Goal: Entertainment & Leisure: Consume media (video, audio)

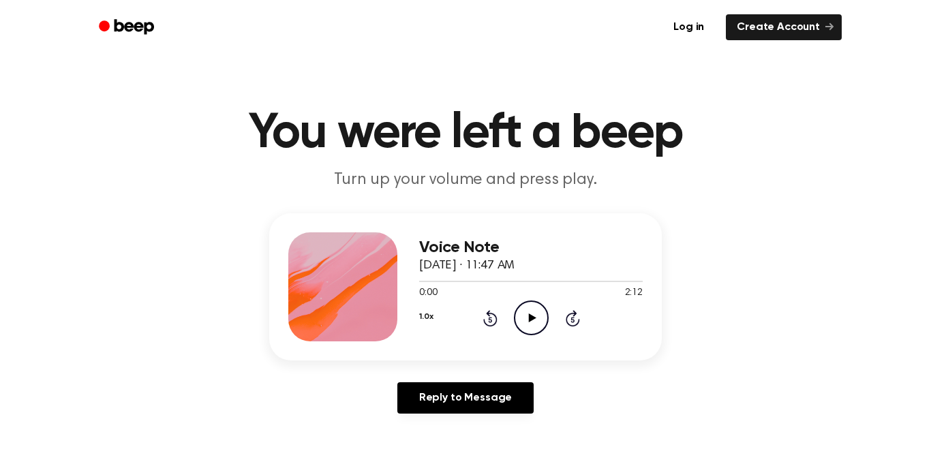
click at [533, 316] on icon at bounding box center [532, 318] width 8 height 9
click at [533, 316] on icon at bounding box center [531, 318] width 6 height 9
click at [533, 316] on icon at bounding box center [532, 318] width 8 height 9
click at [533, 316] on icon at bounding box center [531, 318] width 6 height 9
click at [533, 316] on icon at bounding box center [532, 318] width 8 height 9
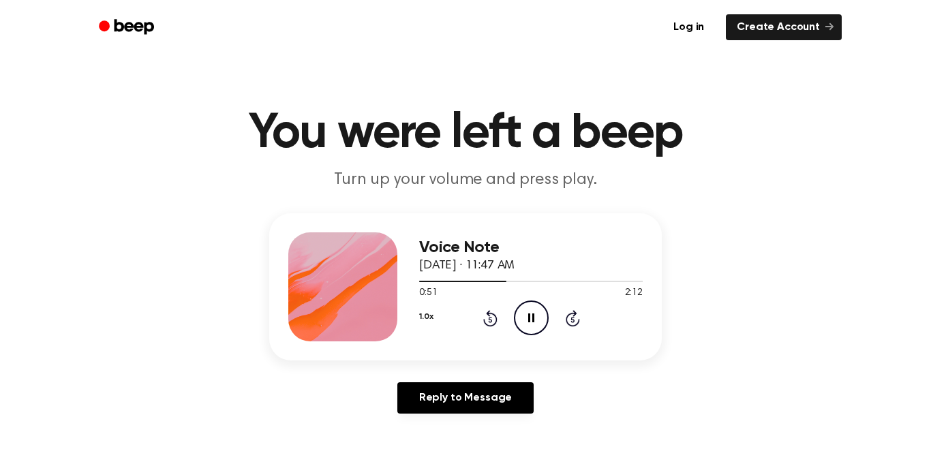
click at [533, 316] on icon at bounding box center [531, 318] width 6 height 9
click at [533, 316] on icon at bounding box center [532, 318] width 8 height 9
click at [533, 316] on icon at bounding box center [531, 318] width 6 height 9
click at [533, 316] on icon at bounding box center [532, 318] width 8 height 9
click at [533, 316] on icon at bounding box center [531, 318] width 6 height 9
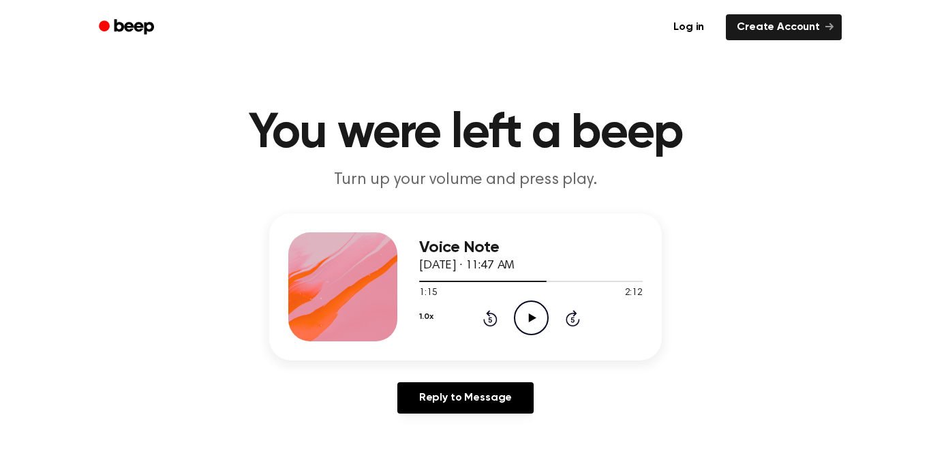
click at [533, 316] on icon at bounding box center [532, 318] width 8 height 9
drag, startPoint x: 547, startPoint y: 282, endPoint x: 528, endPoint y: 282, distance: 18.4
click at [528, 282] on div at bounding box center [484, 281] width 130 height 1
click at [449, 336] on div "Voice Note [DATE] · 11:47 AM 1:06 2:12 Your browser does not support the [objec…" at bounding box center [531, 287] width 224 height 109
click at [449, 336] on div "Voice Note [DATE] · 11:47 AM 2:02 2:12 Your browser does not support the [objec…" at bounding box center [531, 287] width 224 height 109
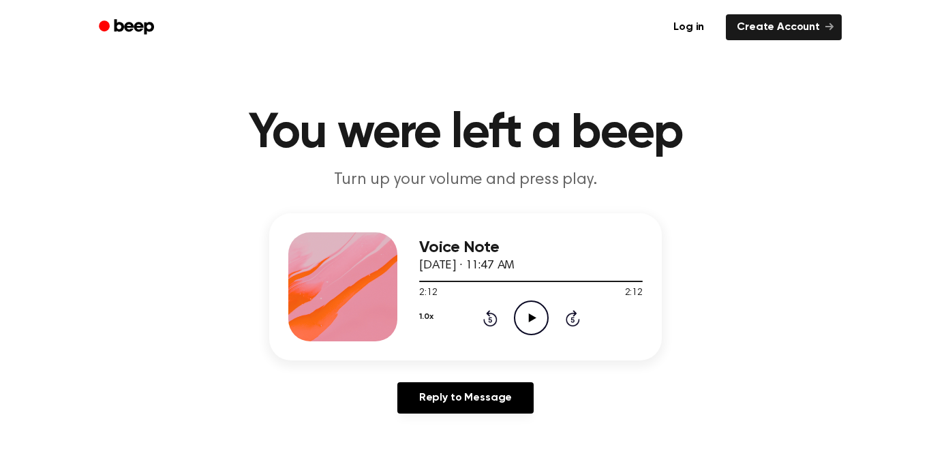
click at [495, 316] on icon at bounding box center [490, 318] width 14 height 16
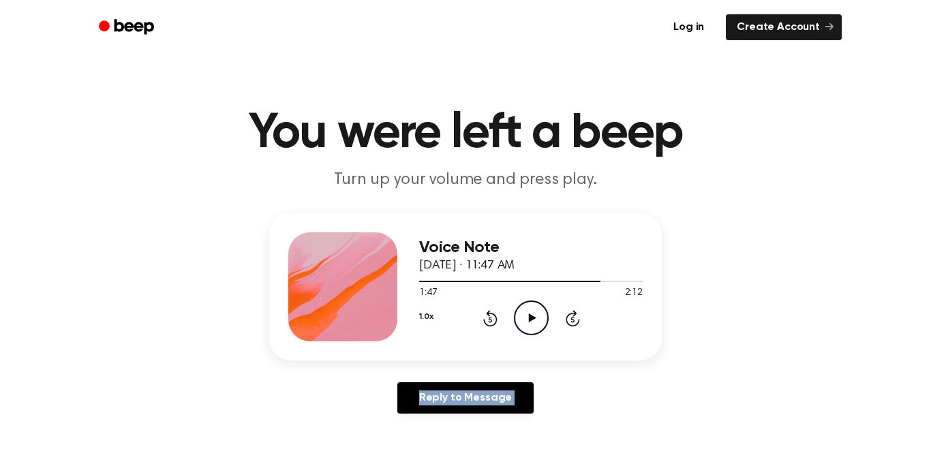
click at [495, 316] on icon at bounding box center [490, 318] width 14 height 16
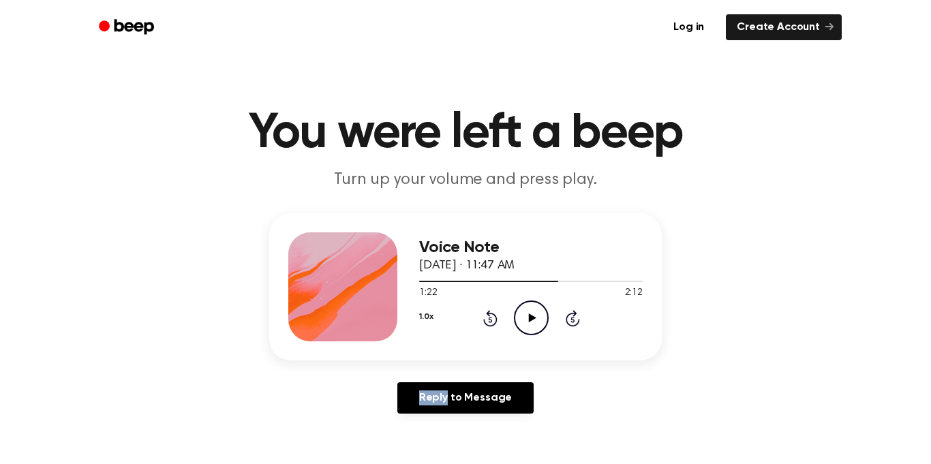
click at [495, 316] on icon at bounding box center [490, 318] width 14 height 16
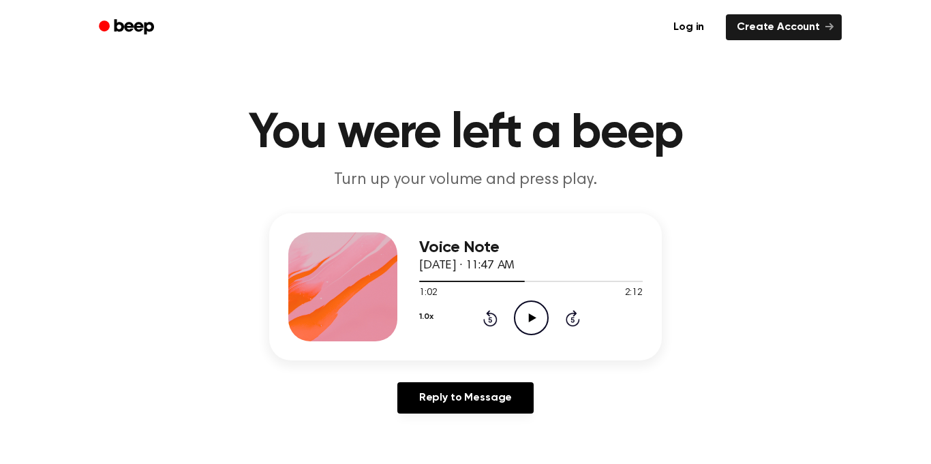
click at [495, 316] on icon at bounding box center [490, 318] width 14 height 16
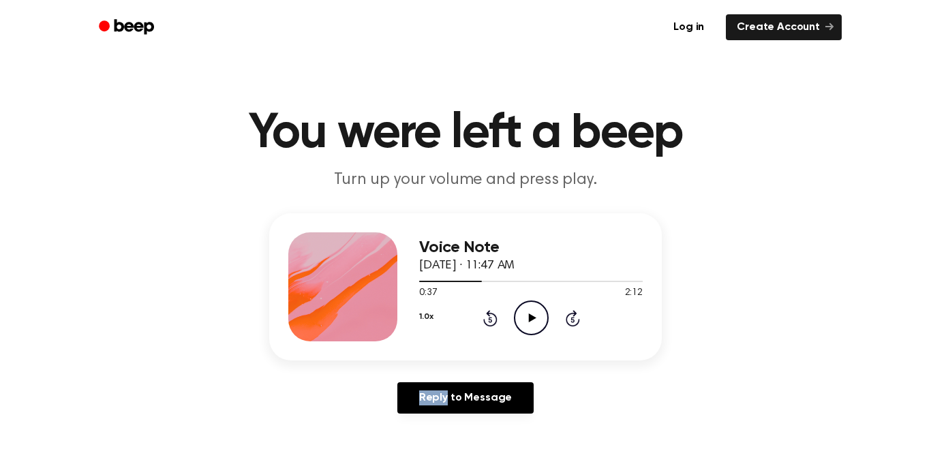
click at [495, 316] on icon at bounding box center [490, 318] width 14 height 16
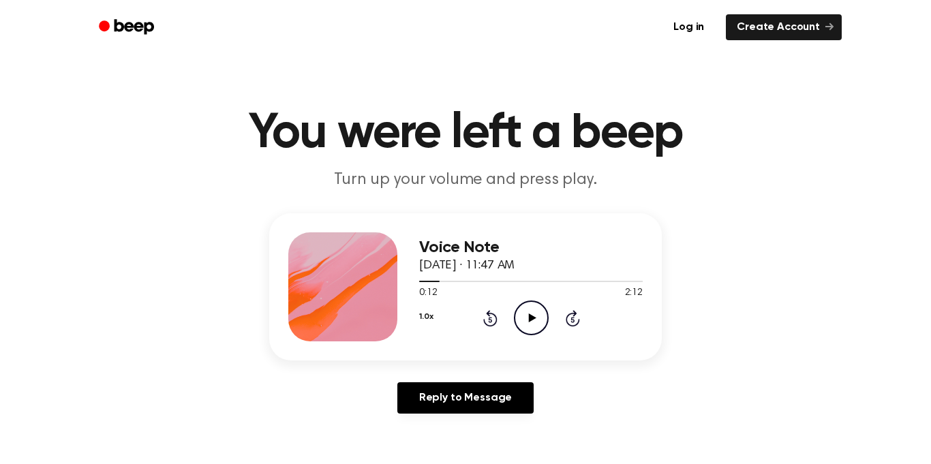
click at [495, 316] on icon at bounding box center [490, 318] width 14 height 16
click at [524, 317] on icon "Play Audio" at bounding box center [531, 318] width 35 height 35
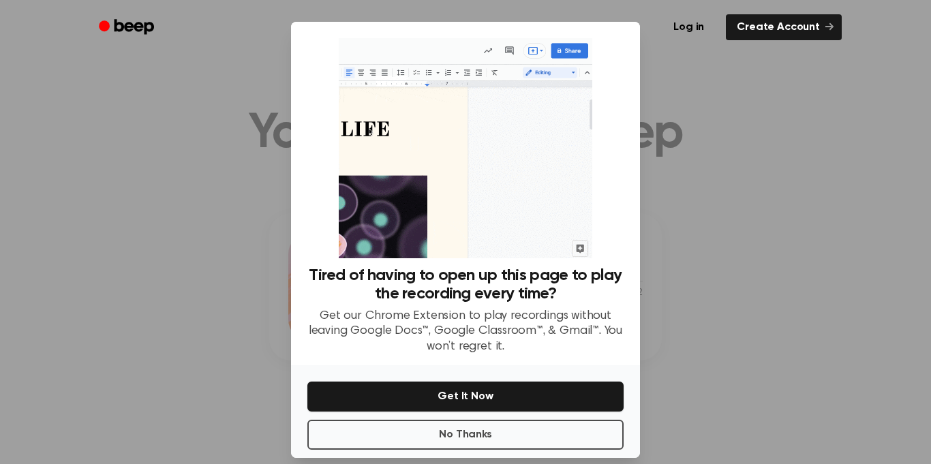
click at [373, 419] on div "No Thanks Get It Now" at bounding box center [465, 411] width 349 height 93
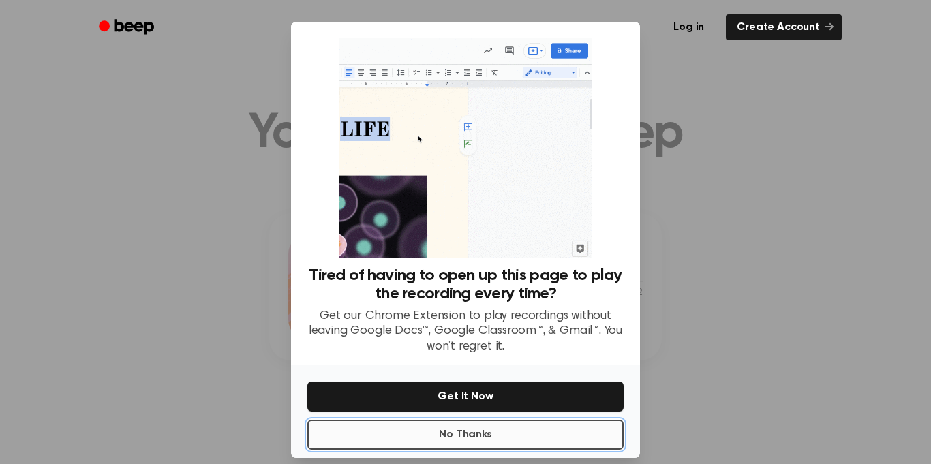
click at [378, 428] on button "No Thanks" at bounding box center [466, 435] width 316 height 30
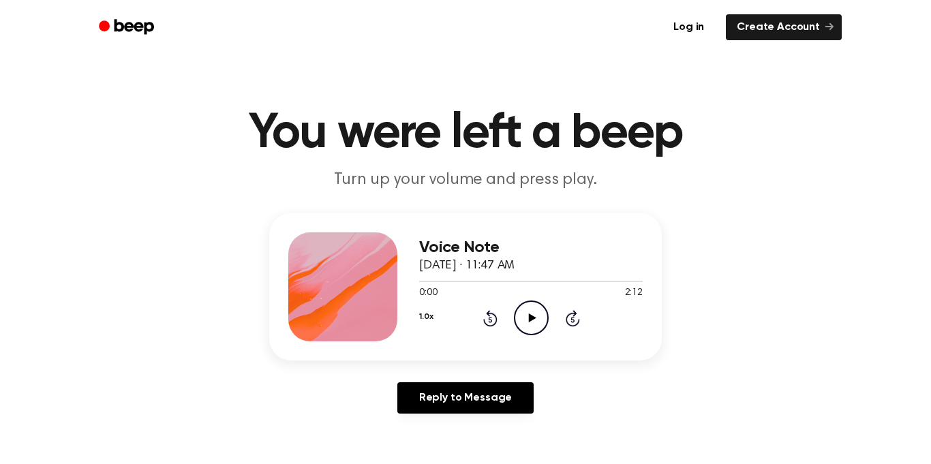
click at [530, 305] on icon "Play Audio" at bounding box center [531, 318] width 35 height 35
drag, startPoint x: 424, startPoint y: 280, endPoint x: 501, endPoint y: 271, distance: 77.6
click at [501, 271] on div "Voice Note [DATE] · 11:47 AM 0:06 2:12 Your browser does not support the [objec…" at bounding box center [531, 287] width 224 height 109
click at [433, 282] on span at bounding box center [430, 281] width 11 height 11
click at [430, 278] on span at bounding box center [428, 281] width 11 height 11
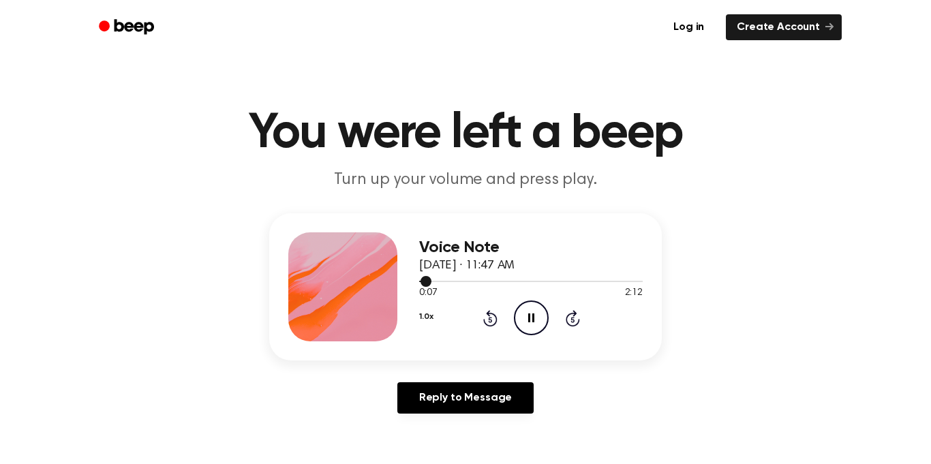
click at [565, 280] on div at bounding box center [531, 280] width 224 height 11
click at [586, 275] on div at bounding box center [531, 280] width 224 height 11
click at [603, 281] on div at bounding box center [531, 281] width 224 height 1
click at [587, 282] on div at bounding box center [511, 281] width 185 height 1
click at [543, 282] on div at bounding box center [503, 281] width 168 height 1
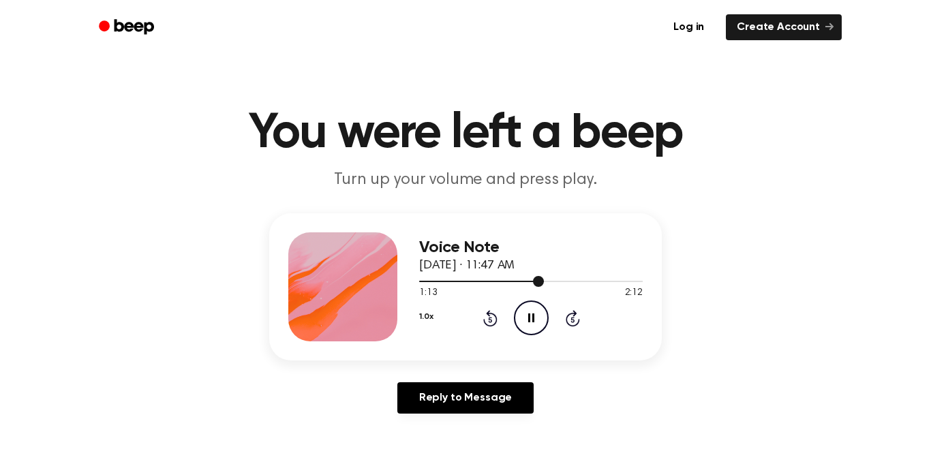
click at [509, 277] on div at bounding box center [531, 280] width 224 height 11
click at [483, 278] on div at bounding box center [531, 280] width 224 height 11
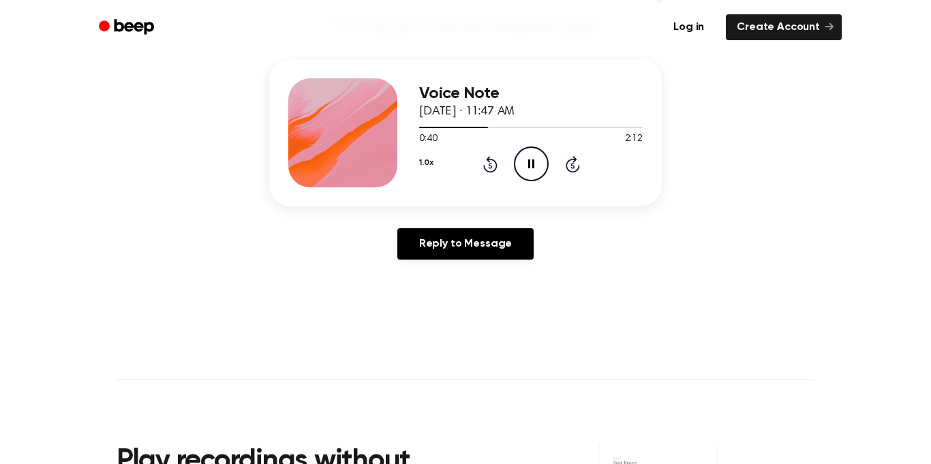
click at [520, 160] on icon "Pause Audio" at bounding box center [531, 164] width 35 height 35
click at [520, 160] on icon "Play Audio" at bounding box center [531, 164] width 35 height 35
click at [520, 160] on icon "Pause Audio" at bounding box center [531, 164] width 35 height 35
click at [481, 127] on div at bounding box center [458, 127] width 79 height 1
click at [526, 153] on icon "Play Audio" at bounding box center [531, 164] width 35 height 35
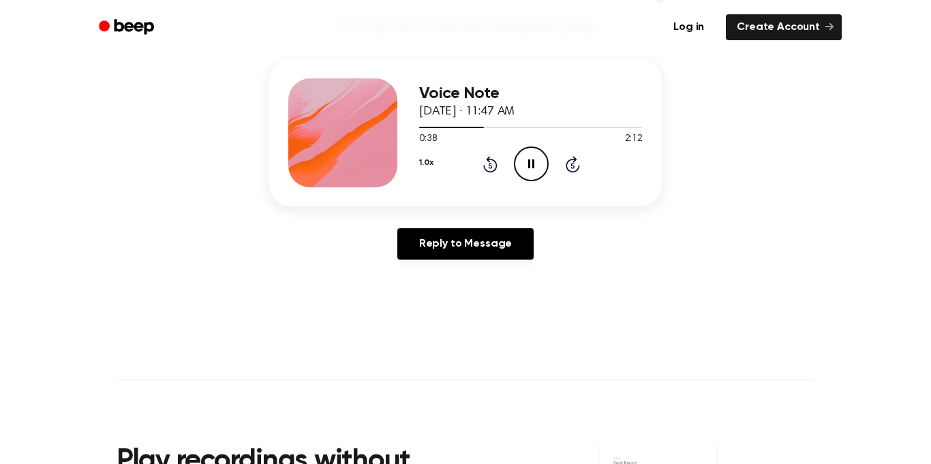
click at [483, 185] on div "Voice Note [DATE] · 11:47 AM 0:38 2:12 Your browser does not support the [objec…" at bounding box center [531, 132] width 224 height 109
click at [518, 168] on icon "Pause Audio" at bounding box center [531, 164] width 35 height 35
click at [520, 194] on div "Voice Note [DATE] · 11:47 AM 0:38 2:12 Your browser does not support the [objec…" at bounding box center [465, 132] width 393 height 147
click at [523, 167] on icon "Play Audio" at bounding box center [531, 164] width 35 height 35
click at [523, 167] on icon "Pause Audio" at bounding box center [531, 164] width 35 height 35
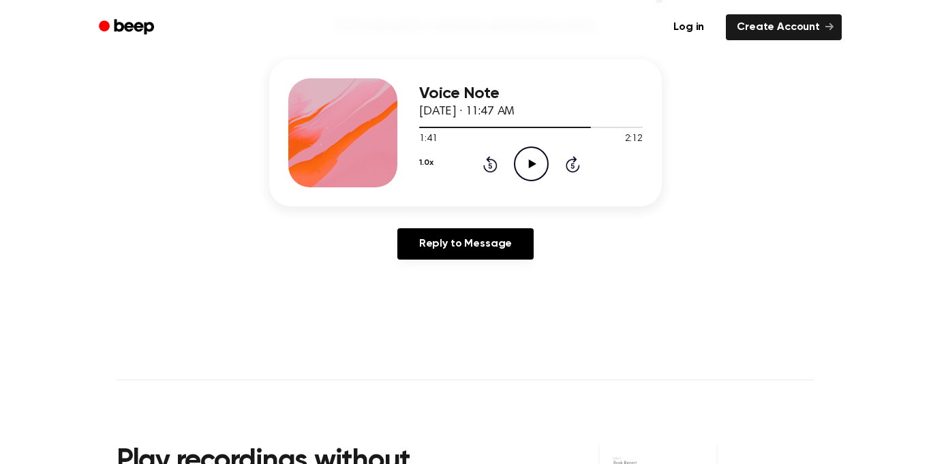
click at [544, 175] on icon "Play Audio" at bounding box center [531, 164] width 35 height 35
click at [536, 170] on icon "Pause Audio" at bounding box center [531, 164] width 35 height 35
click at [536, 170] on icon "Play Audio" at bounding box center [531, 164] width 35 height 35
click at [524, 164] on icon "Pause Audio" at bounding box center [531, 164] width 35 height 35
